Goal: Information Seeking & Learning: Learn about a topic

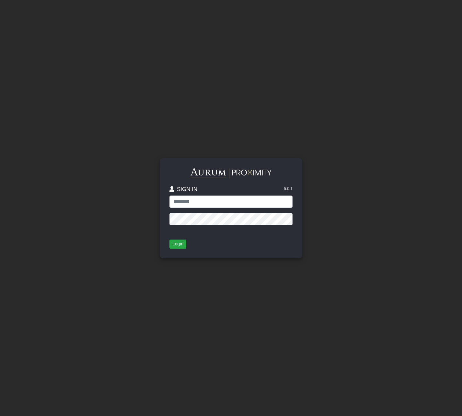
click at [218, 201] on input "text" at bounding box center [230, 202] width 123 height 12
click at [178, 245] on button "Login" at bounding box center [177, 244] width 17 height 9
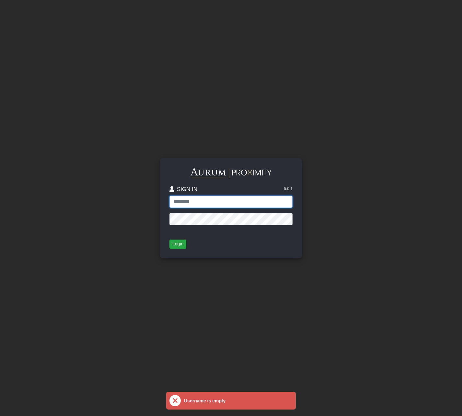
click at [198, 203] on input "text" at bounding box center [230, 202] width 123 height 12
type input "**********"
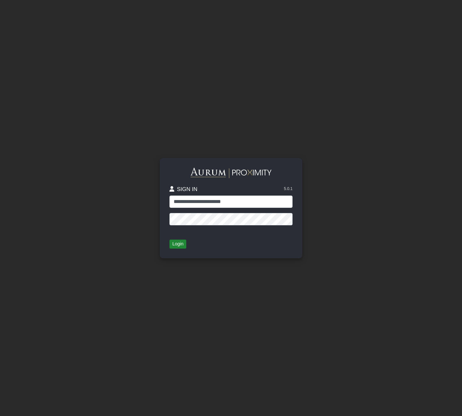
click at [176, 243] on button "Login" at bounding box center [177, 244] width 17 height 9
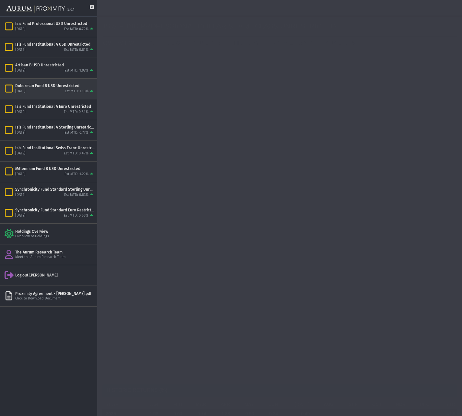
click at [23, 87] on div "Doberman Fund B USD Unrestricted" at bounding box center [54, 85] width 79 height 5
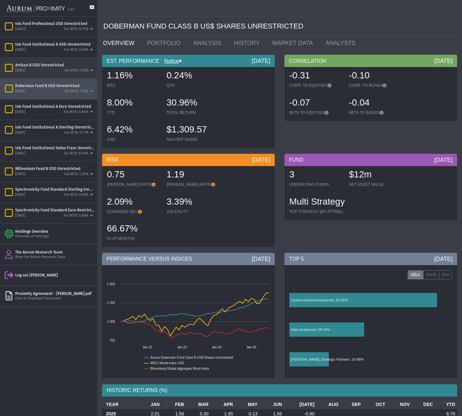
click at [43, 66] on div "Artisan B USD Unrestricted" at bounding box center [54, 64] width 79 height 5
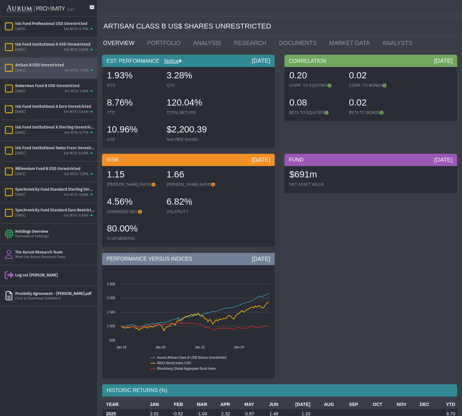
click at [53, 43] on div "Isis Fund Institutional A USD Unrestricted" at bounding box center [54, 44] width 79 height 5
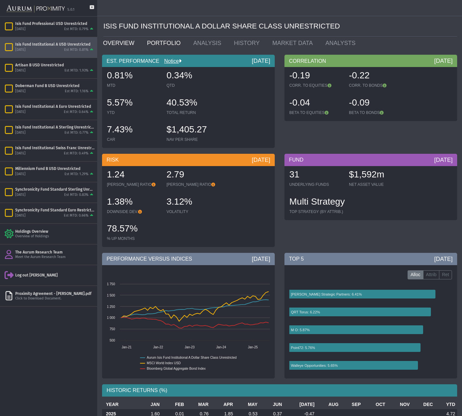
click at [159, 43] on link "PORTFOLIO" at bounding box center [165, 43] width 46 height 13
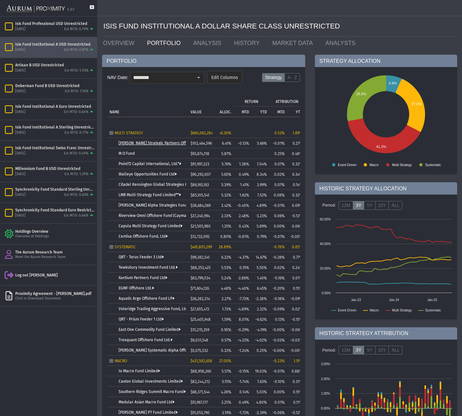
click at [143, 144] on link "[PERSON_NAME] Strategic Partners Offshore Fund, Ltd." at bounding box center [168, 143] width 98 height 5
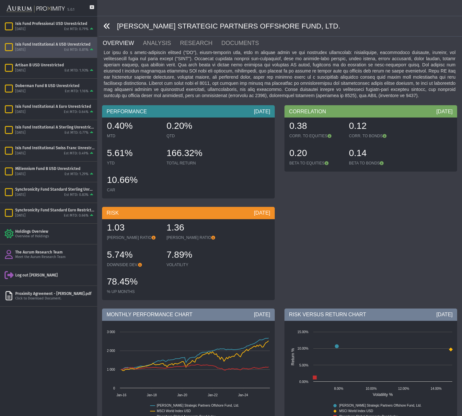
click at [106, 25] on icon at bounding box center [106, 26] width 7 height 7
